Goal: Information Seeking & Learning: Learn about a topic

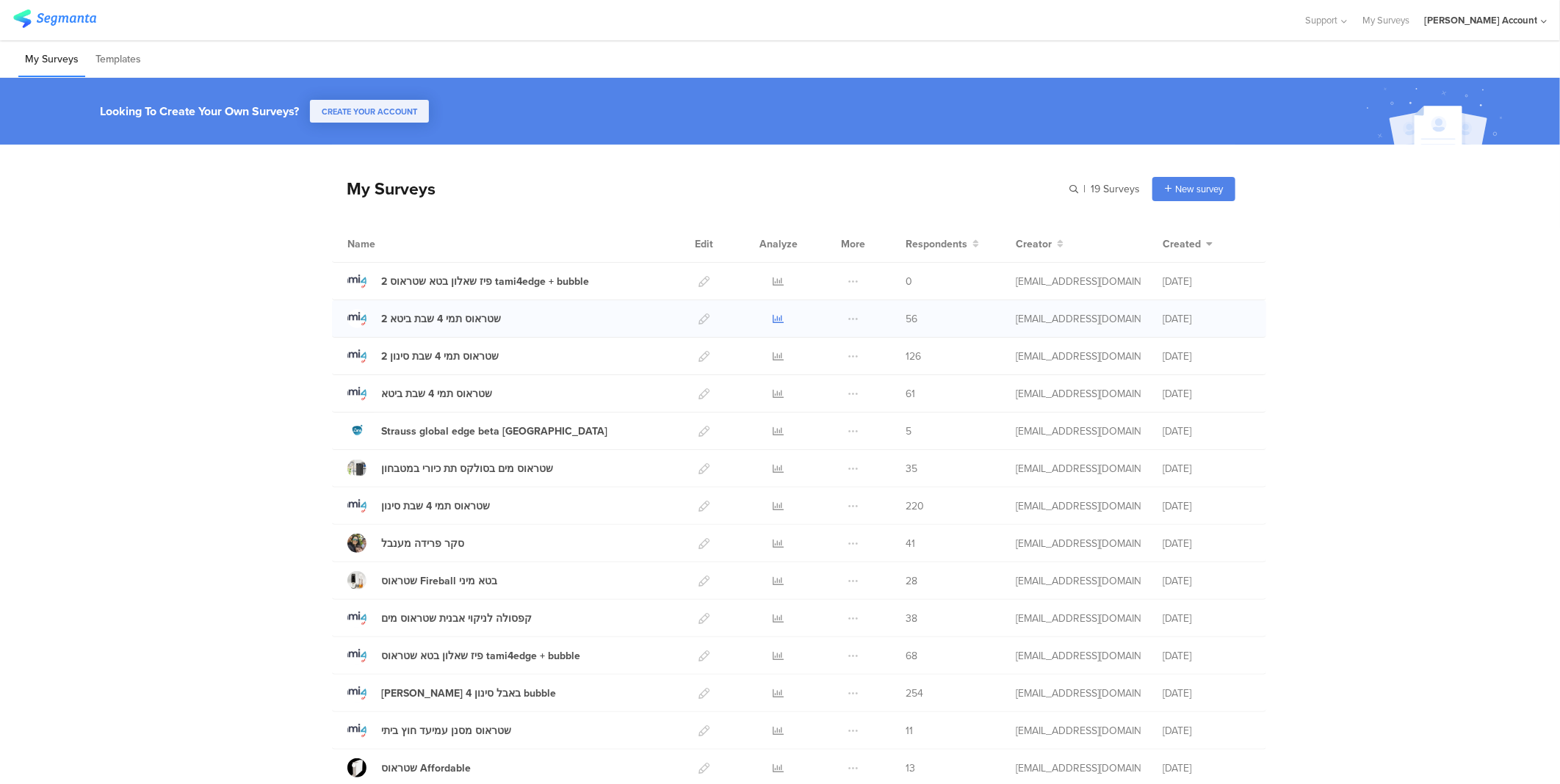
click at [774, 317] on icon at bounding box center [779, 319] width 11 height 11
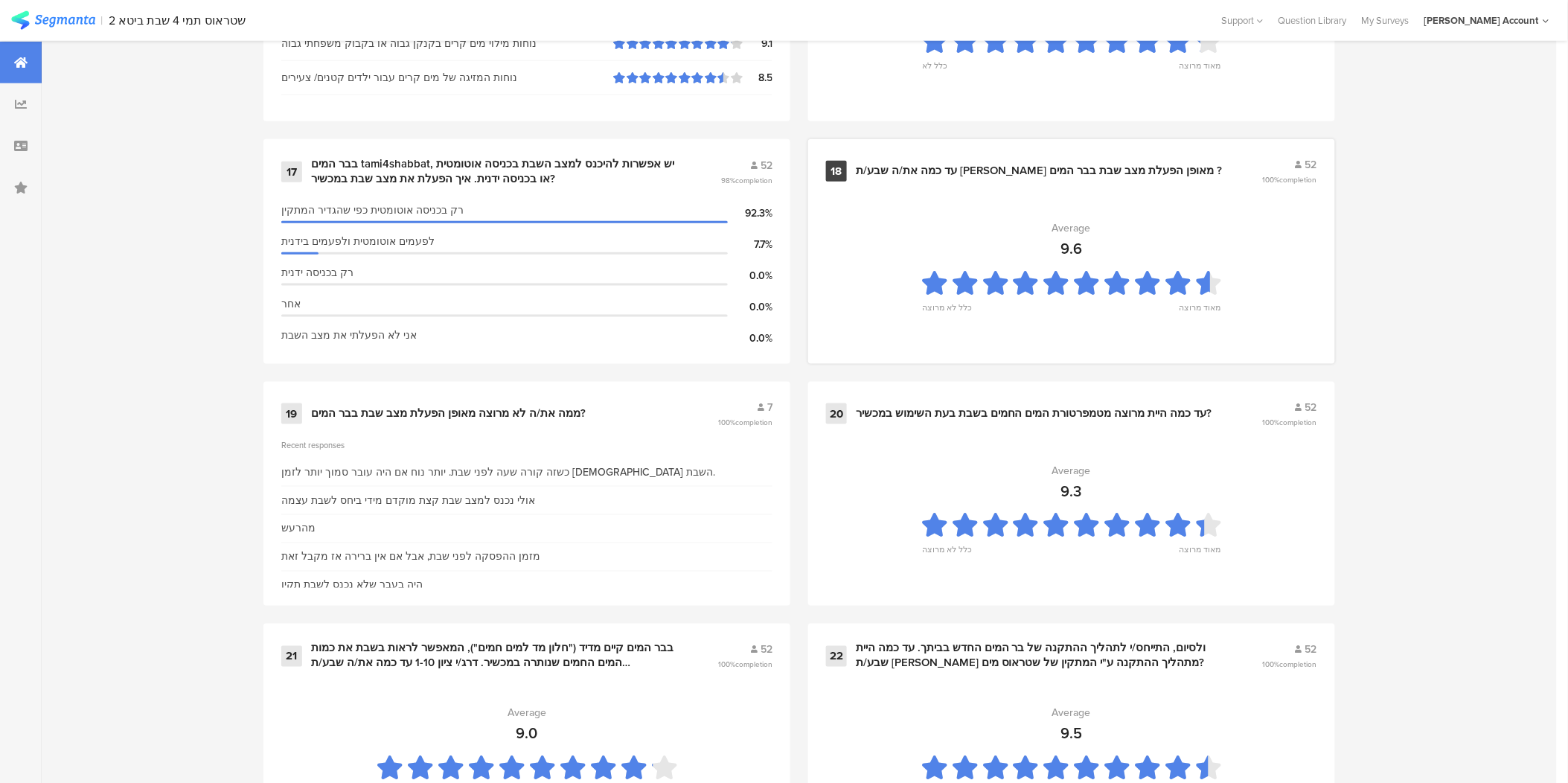
scroll to position [2480, 0]
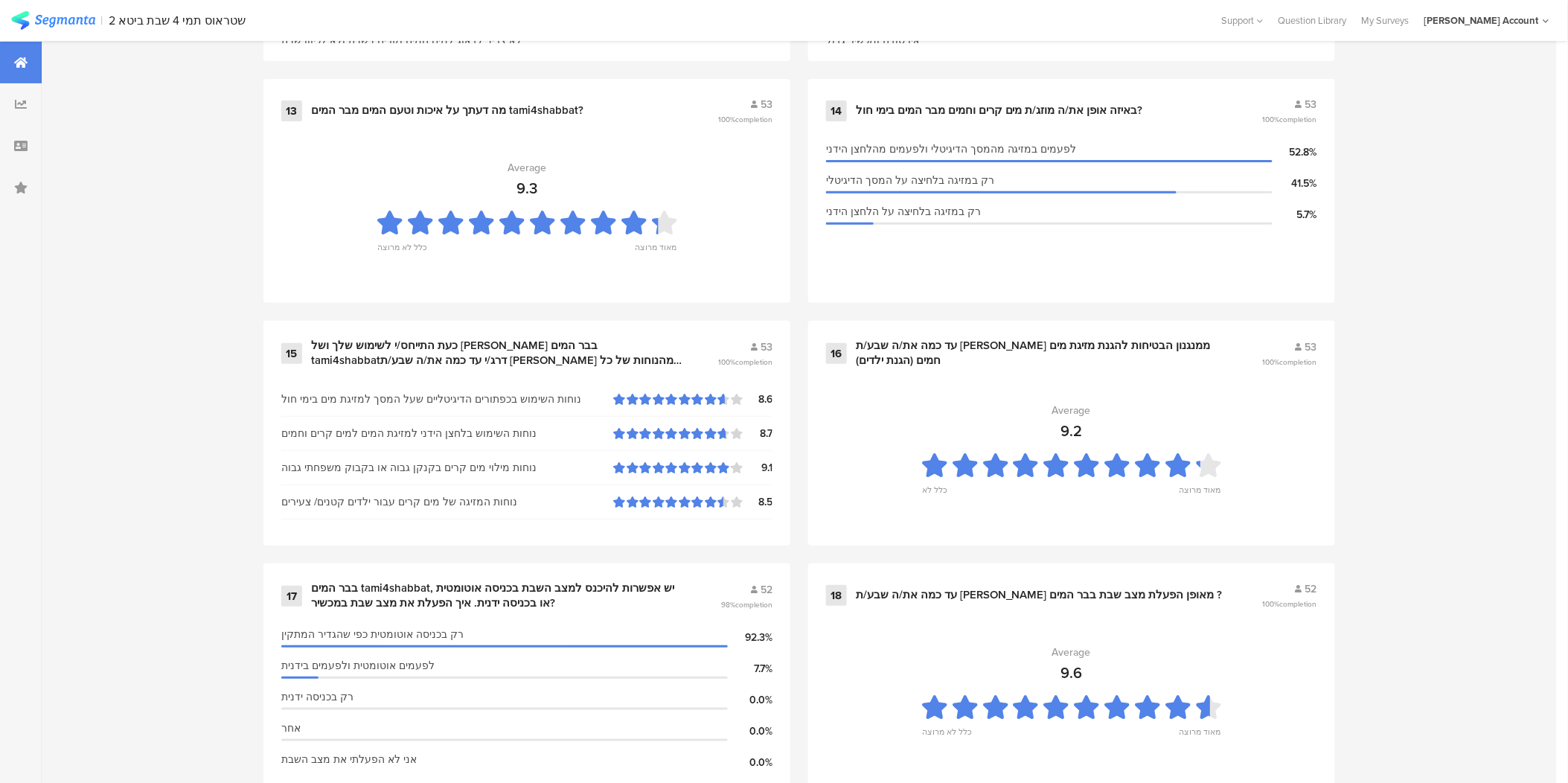
scroll to position [1983, 0]
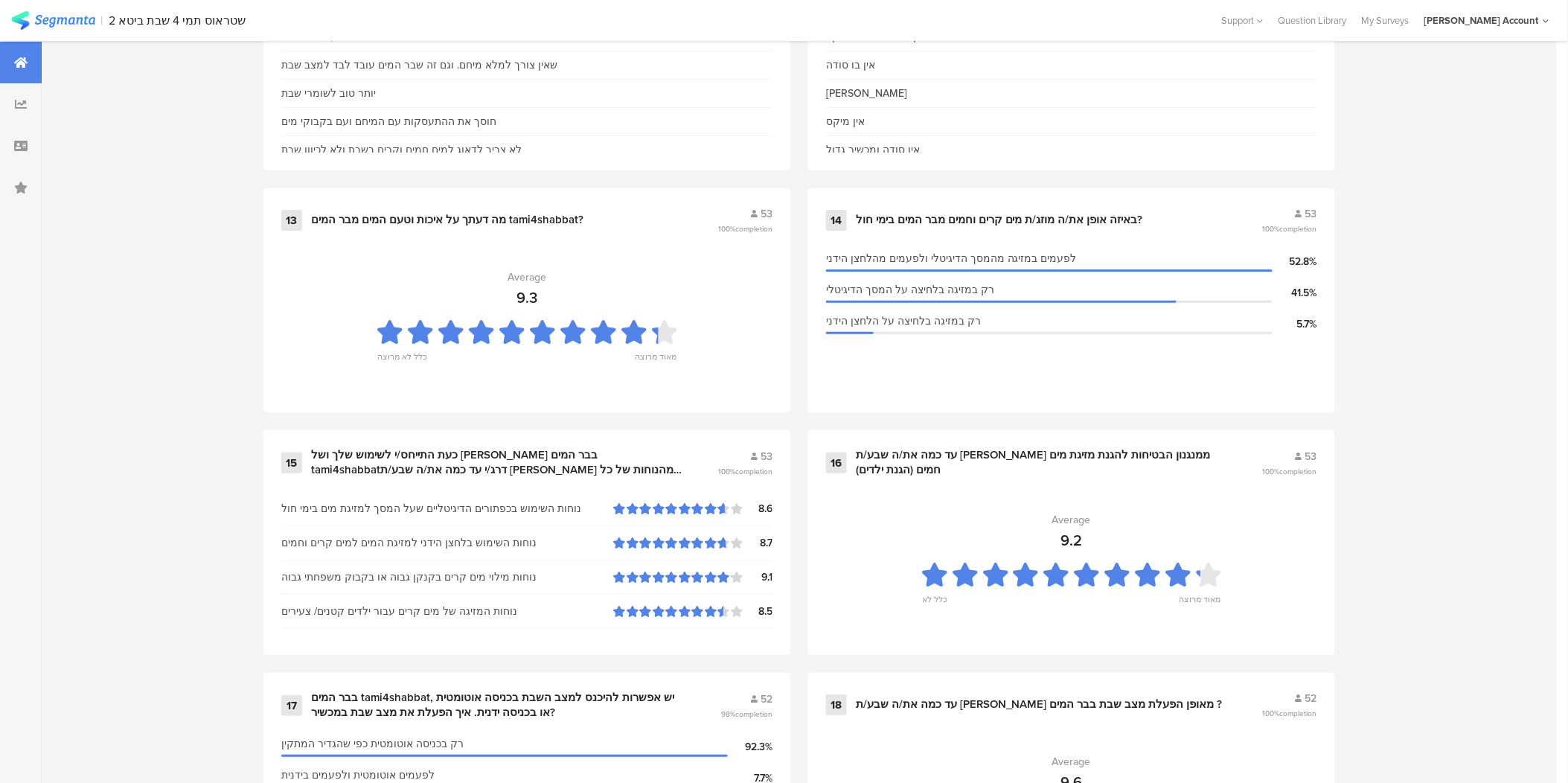
click at [1422, 628] on div "Survey Questions 26 1 התייחס/י לשתיית מים קרים בימי חול,לפני שהותקן אצלך בר המי…" at bounding box center [799, 279] width 1516 height 3239
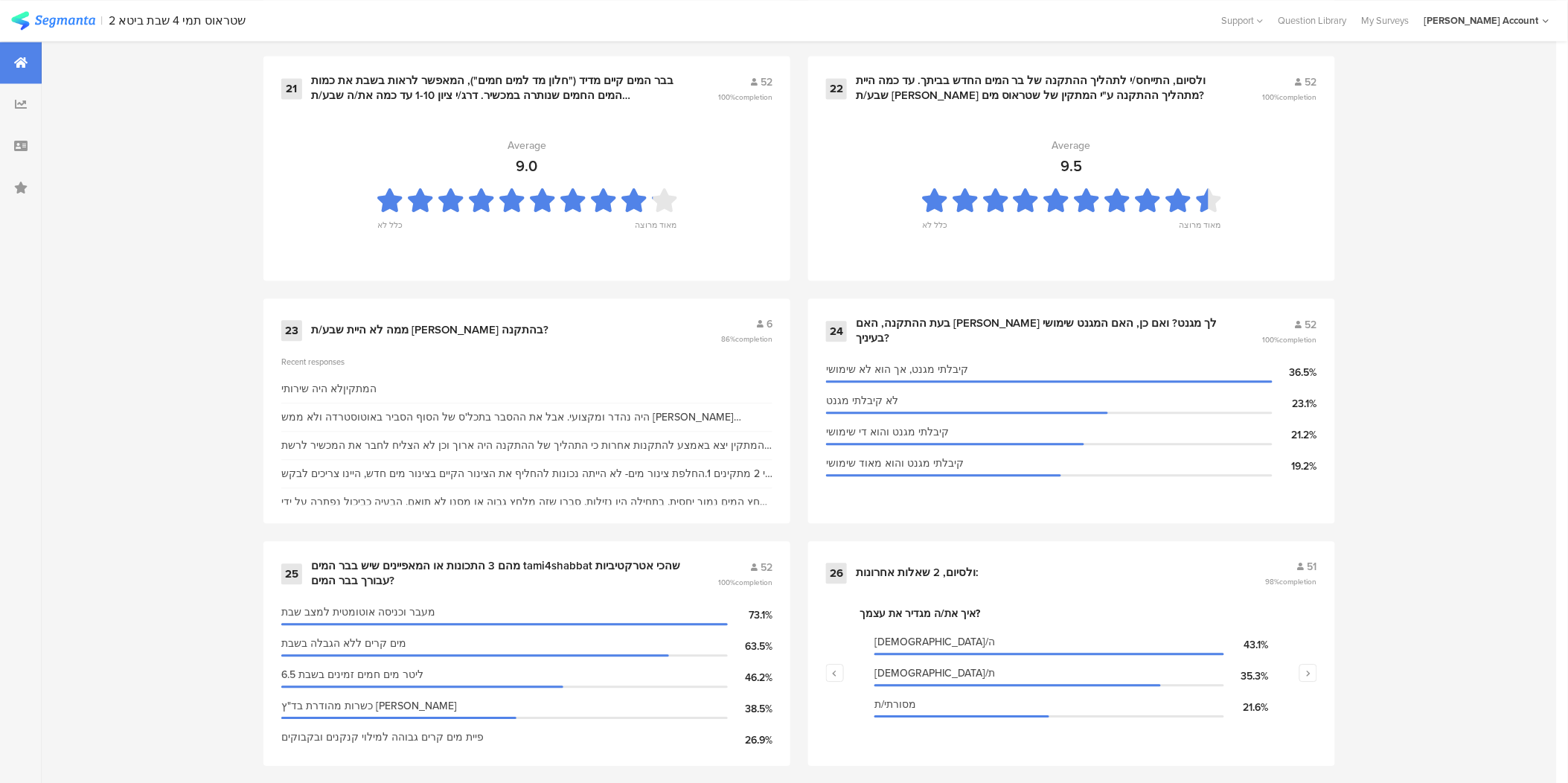
scroll to position [3090, 0]
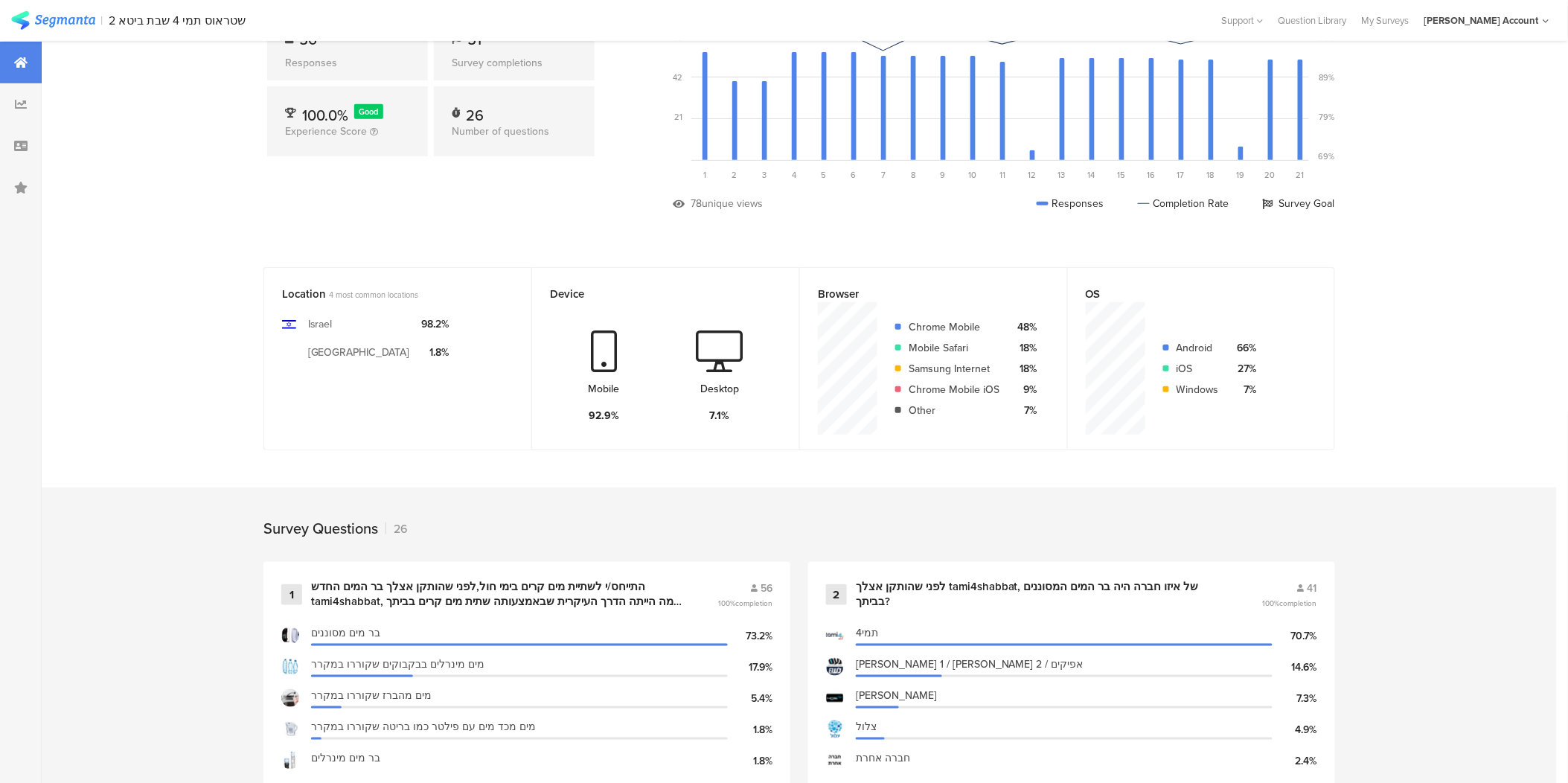
scroll to position [197, 0]
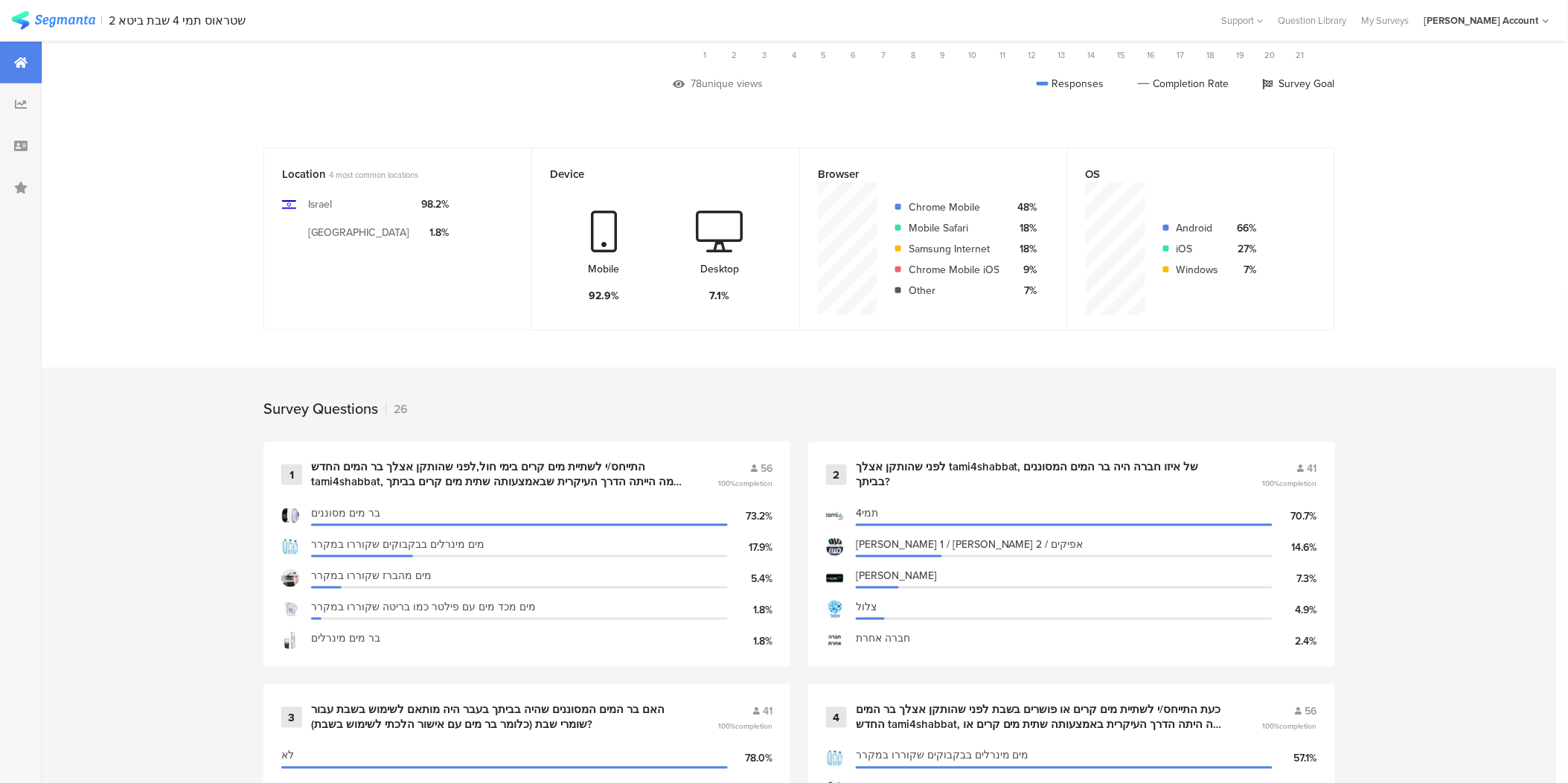
scroll to position [284, 0]
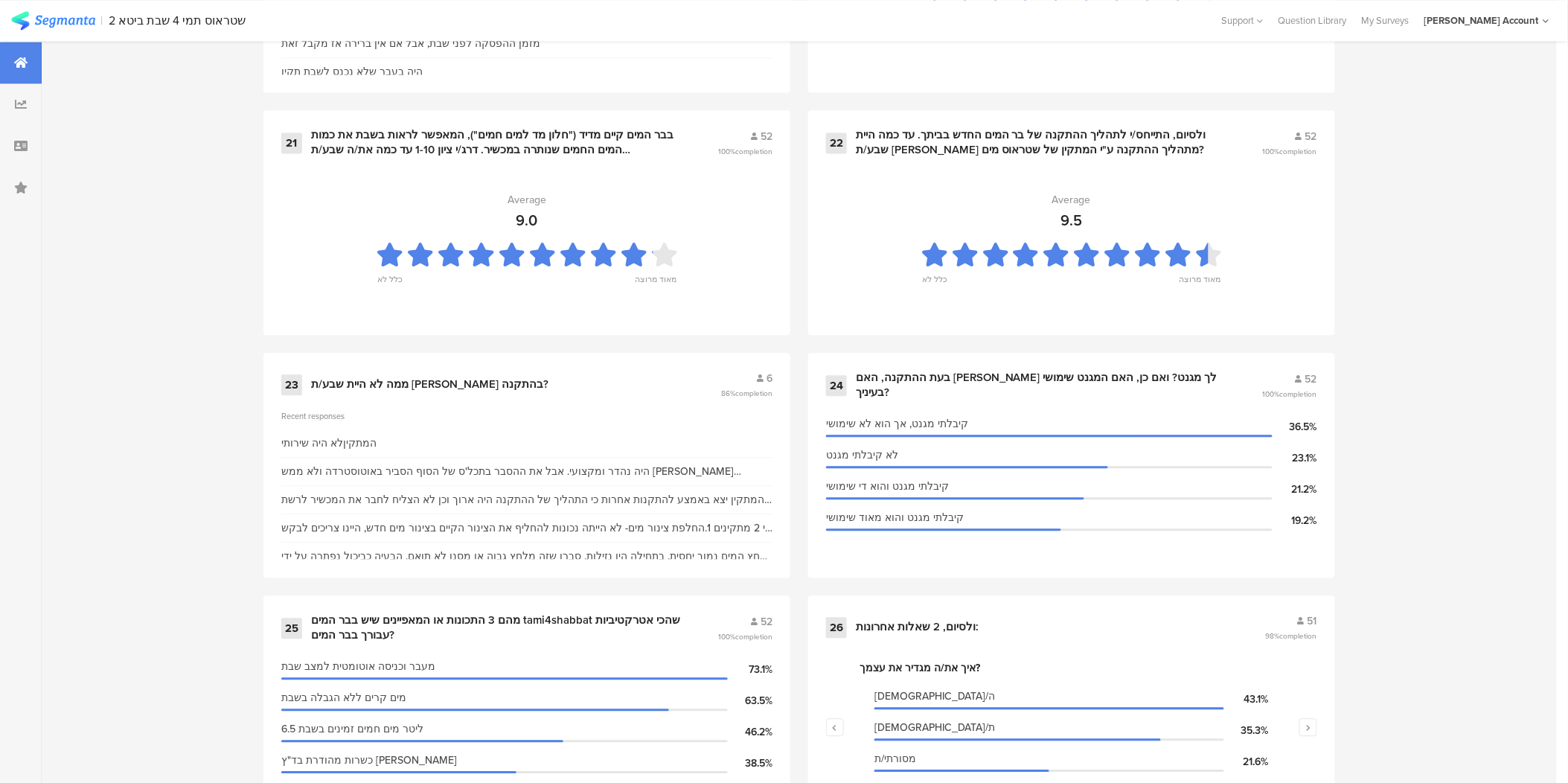
scroll to position [3090, 0]
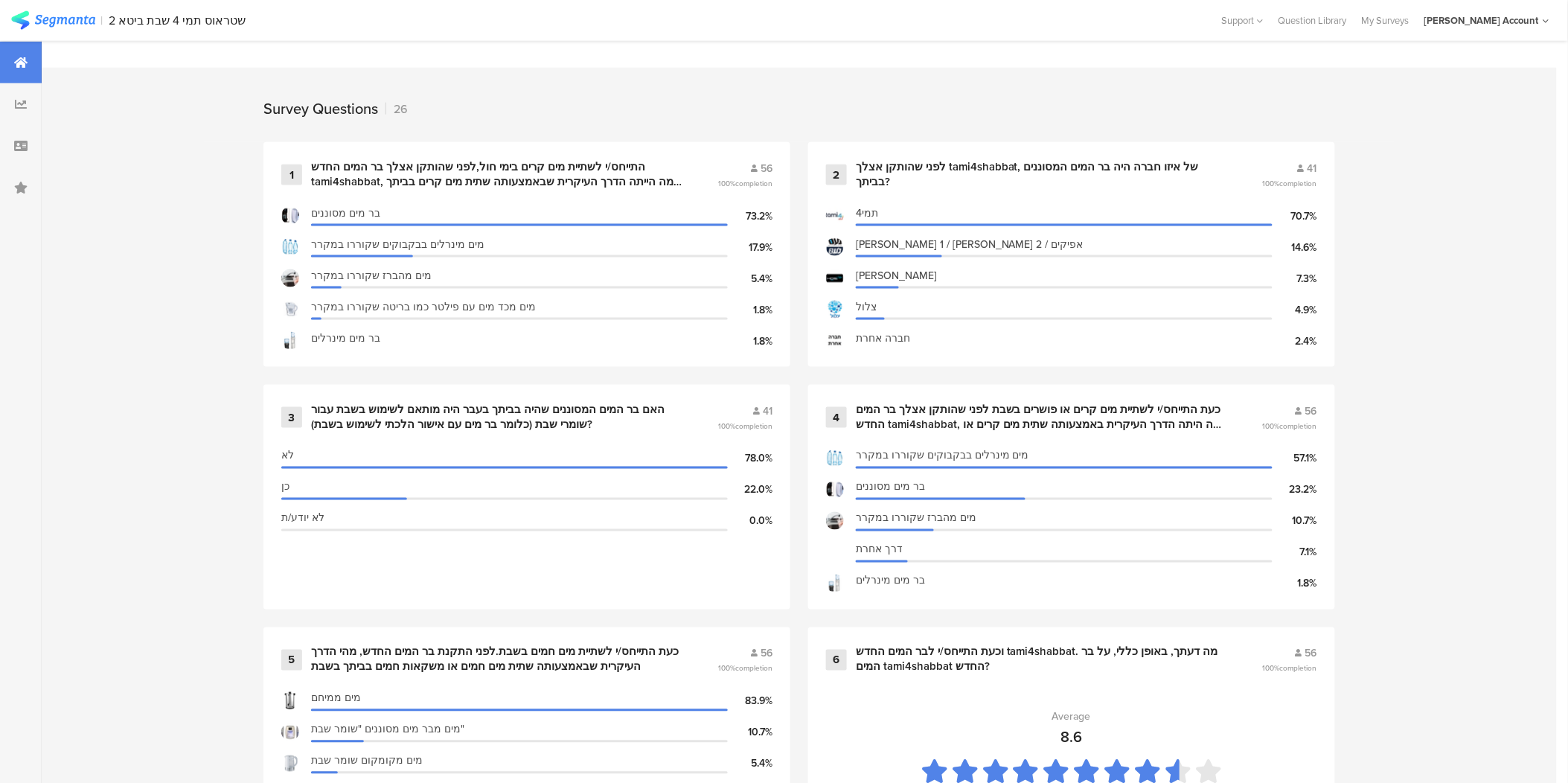
scroll to position [515, 0]
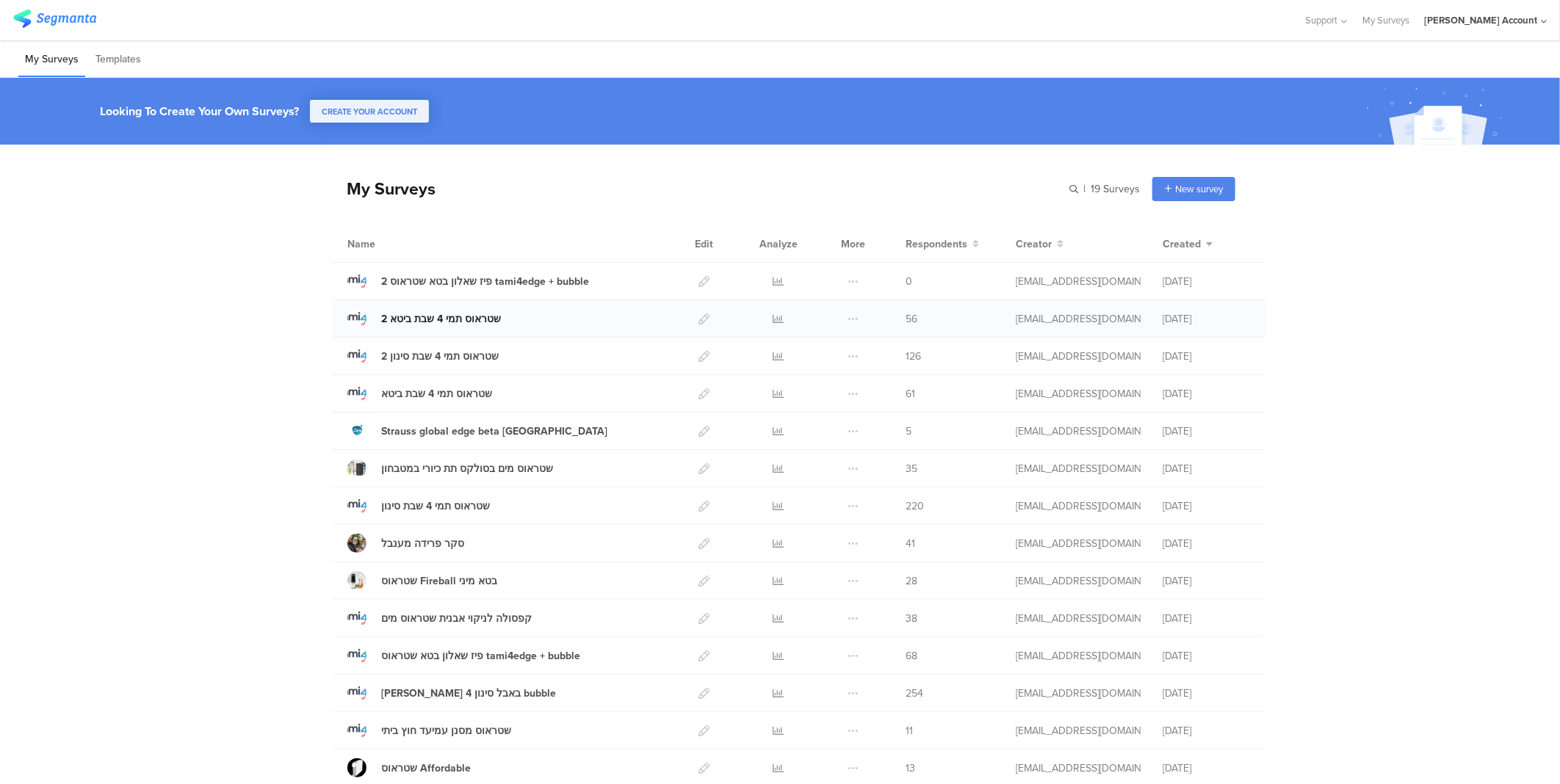
click at [406, 318] on div "2 שטראוס תמי 4 שבת ביטא" at bounding box center [441, 319] width 120 height 15
